Goal: Task Accomplishment & Management: Use online tool/utility

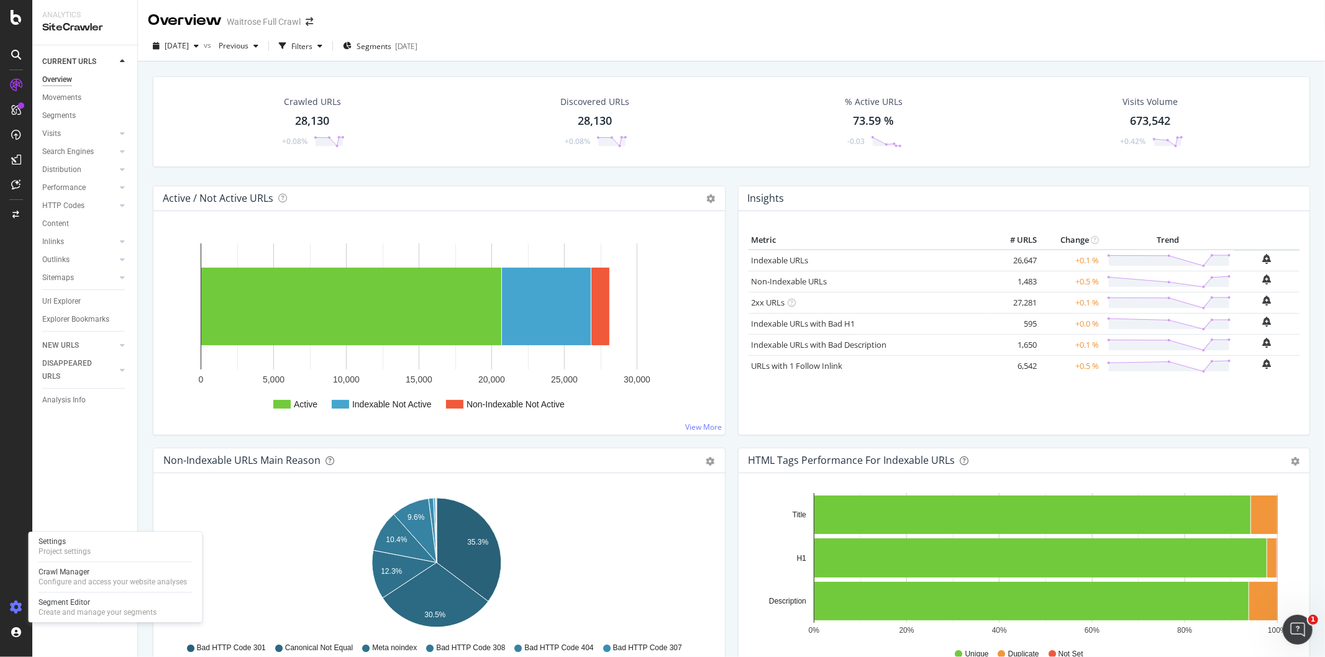
click at [15, 610] on icon at bounding box center [16, 607] width 12 height 12
click at [16, 608] on icon at bounding box center [16, 607] width 12 height 12
click at [52, 607] on div "Segment Editor" at bounding box center [98, 603] width 118 height 10
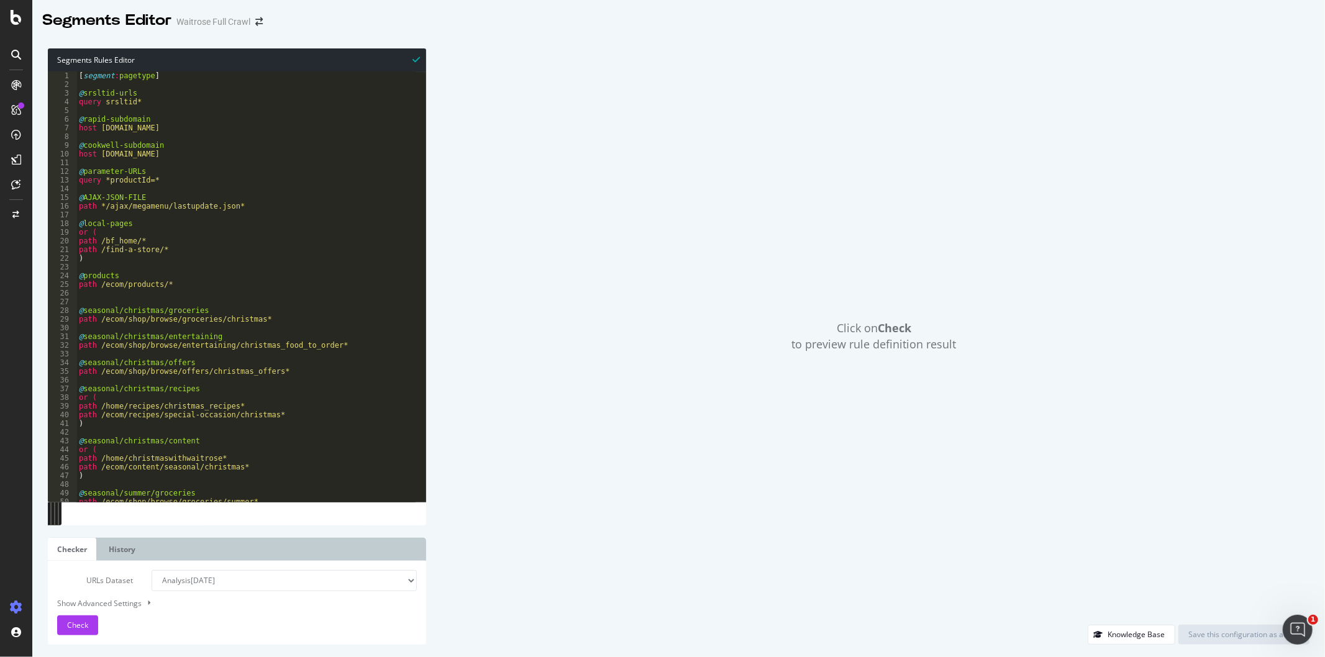
type textarea "path /ecom/shop/browse/groceries/christmas*"
click at [184, 322] on div "[ segment : pagetype ] @ srsltid-urls query srsltid* @ rapid-subdomain host [DO…" at bounding box center [385, 290] width 619 height 438
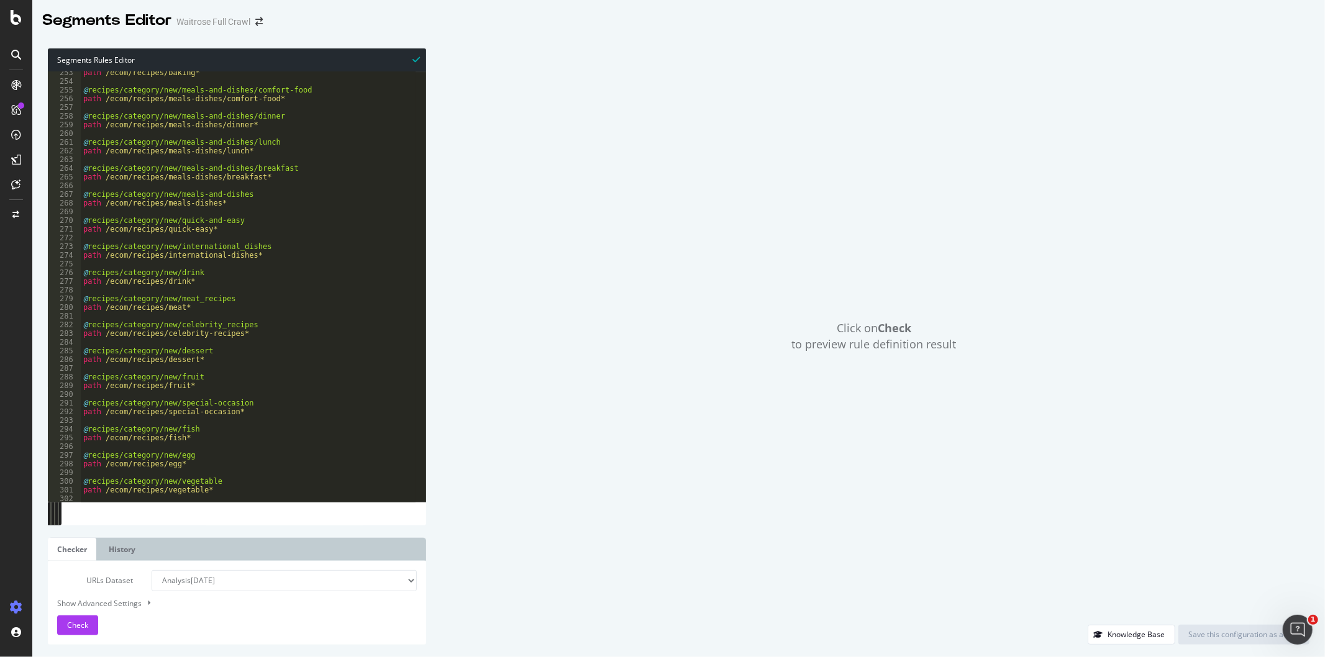
scroll to position [808, 0]
